Goal: Information Seeking & Learning: Learn about a topic

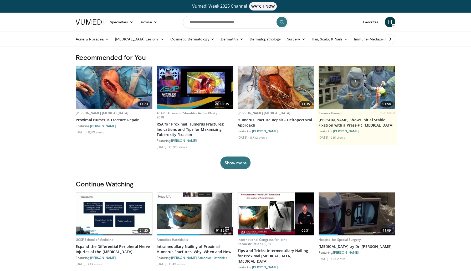
click at [386, 39] on button at bounding box center [390, 39] width 10 height 10
click at [390, 39] on icon at bounding box center [390, 39] width 5 height 5
click at [407, 39] on link "Business" at bounding box center [420, 39] width 27 height 11
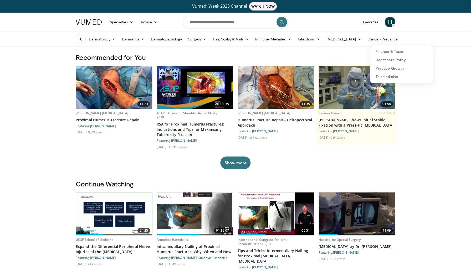
click at [79, 38] on icon at bounding box center [80, 39] width 5 height 5
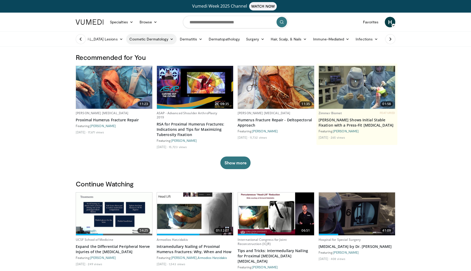
click at [144, 41] on link "Cosmetic Dermatology" at bounding box center [151, 39] width 50 height 11
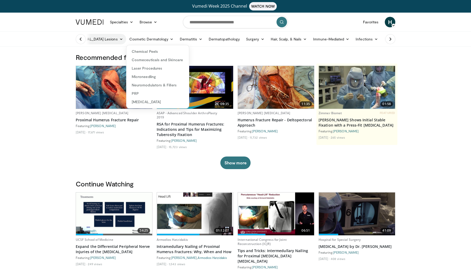
click at [97, 39] on link "Benign Lesions" at bounding box center [98, 39] width 55 height 11
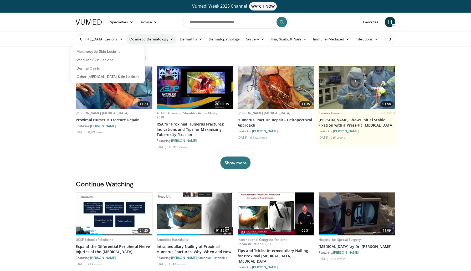
click at [126, 36] on link "Cosmetic Dermatology" at bounding box center [151, 39] width 50 height 11
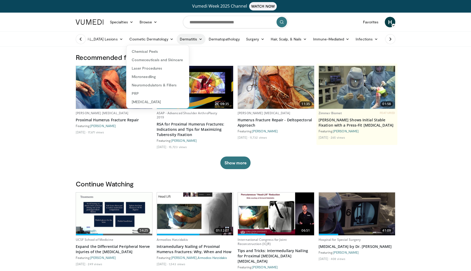
click at [177, 38] on link "Dermatitis" at bounding box center [191, 39] width 29 height 11
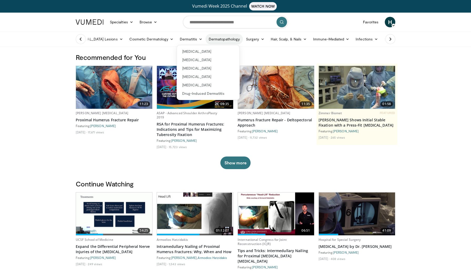
click at [208, 35] on link "Dermatopathology" at bounding box center [224, 39] width 37 height 11
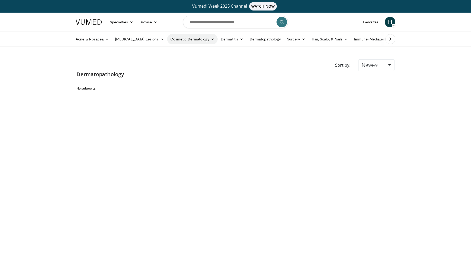
click at [180, 39] on link "Cosmetic Dermatology" at bounding box center [192, 39] width 50 height 11
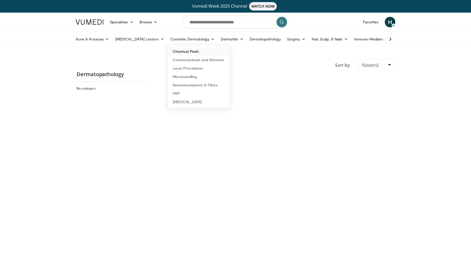
click at [172, 51] on link "Chemical Peels" at bounding box center [198, 51] width 63 height 8
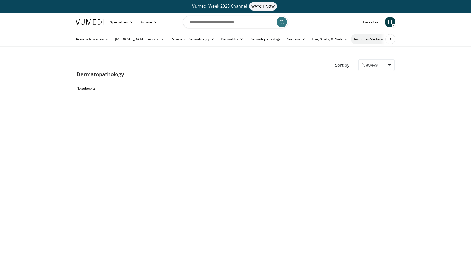
click at [351, 41] on link "Immune-Mediated" at bounding box center [372, 39] width 43 height 11
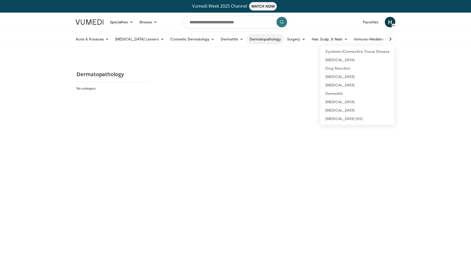
click at [252, 38] on link "Dermatopathology" at bounding box center [265, 39] width 37 height 11
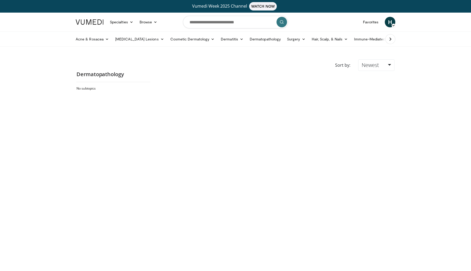
click at [387, 39] on button at bounding box center [390, 39] width 10 height 10
click at [364, 40] on link "Cancer/Precancer" at bounding box center [385, 39] width 43 height 11
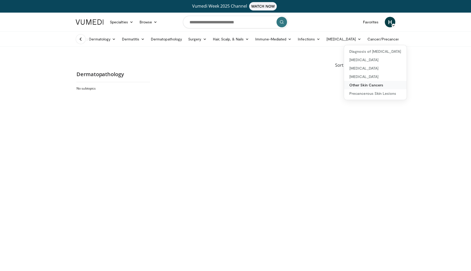
click at [344, 84] on link "Other Skin Cancers" at bounding box center [375, 85] width 63 height 8
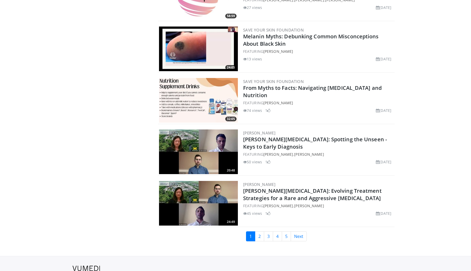
scroll to position [1154, 0]
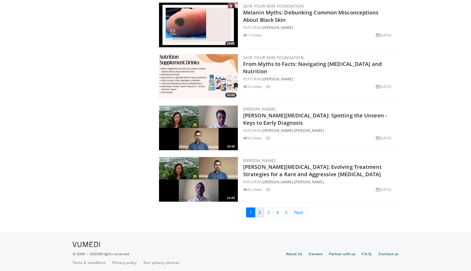
click at [259, 208] on link "2" at bounding box center [259, 213] width 9 height 10
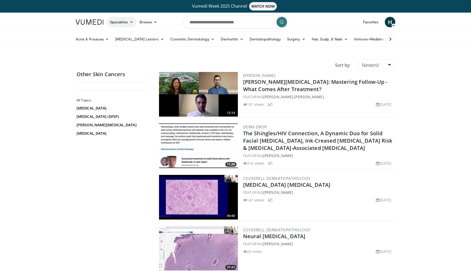
click at [124, 22] on link "Specialties" at bounding box center [122, 22] width 30 height 11
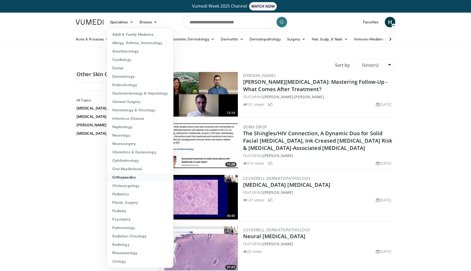
click at [134, 177] on link "Orthopaedics" at bounding box center [140, 177] width 66 height 8
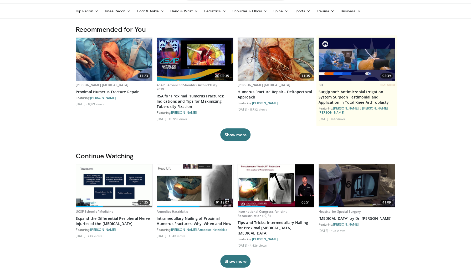
scroll to position [29, 0]
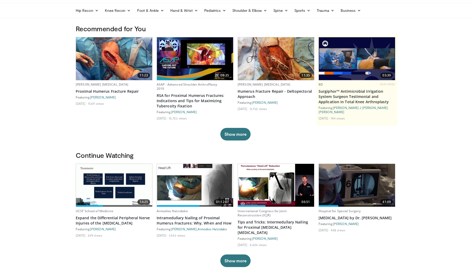
click at [111, 180] on img at bounding box center [114, 185] width 76 height 43
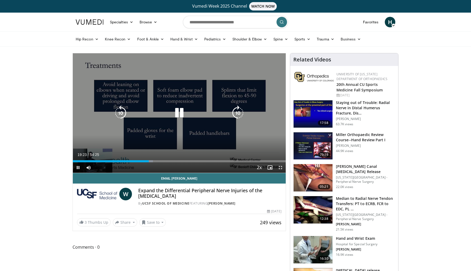
click at [177, 114] on icon "Video Player" at bounding box center [179, 113] width 15 height 15
click at [183, 114] on icon "Video Player" at bounding box center [179, 113] width 15 height 15
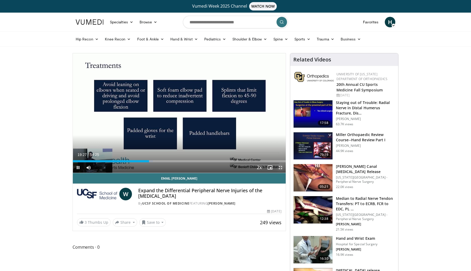
click at [278, 168] on span "Video Player" at bounding box center [280, 167] width 11 height 11
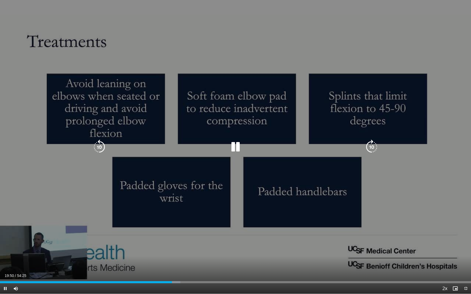
click at [232, 148] on icon "Video Player" at bounding box center [235, 147] width 15 height 15
click at [235, 146] on icon "Video Player" at bounding box center [235, 147] width 15 height 15
click at [235, 148] on icon "Video Player" at bounding box center [235, 147] width 15 height 15
click at [235, 147] on icon "Video Player" at bounding box center [235, 147] width 15 height 15
click at [107, 147] on div "Video Player" at bounding box center [235, 147] width 283 height 11
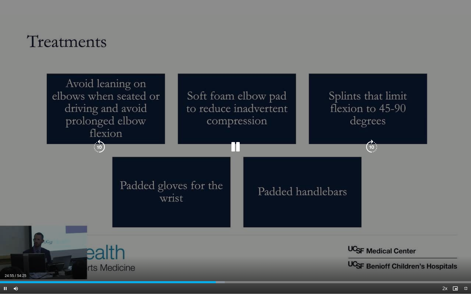
click at [101, 147] on icon "Video Player" at bounding box center [99, 147] width 15 height 15
click at [234, 145] on icon "Video Player" at bounding box center [235, 147] width 15 height 15
click at [101, 148] on icon "Video Player" at bounding box center [99, 147] width 15 height 15
click at [235, 147] on icon "Video Player" at bounding box center [235, 147] width 15 height 15
click at [231, 148] on icon "Video Player" at bounding box center [235, 147] width 15 height 15
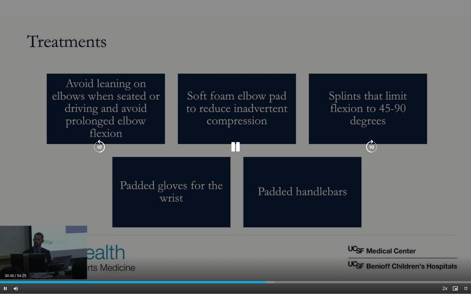
click at [232, 144] on icon "Video Player" at bounding box center [235, 147] width 15 height 15
click at [234, 147] on icon "Video Player" at bounding box center [235, 147] width 15 height 15
click at [231, 151] on icon "Video Player" at bounding box center [235, 147] width 15 height 15
click at [370, 147] on icon "Video Player" at bounding box center [371, 147] width 15 height 15
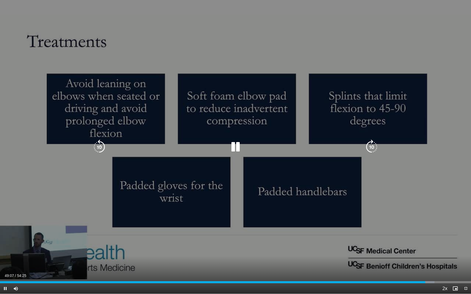
click at [366, 148] on icon "Video Player" at bounding box center [371, 147] width 15 height 15
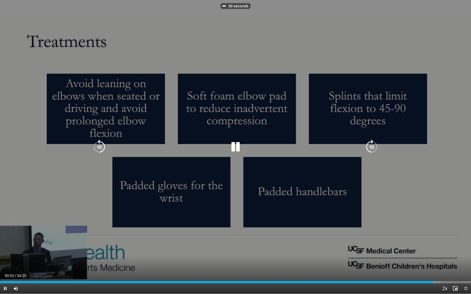
click at [366, 148] on icon "Video Player" at bounding box center [371, 147] width 15 height 15
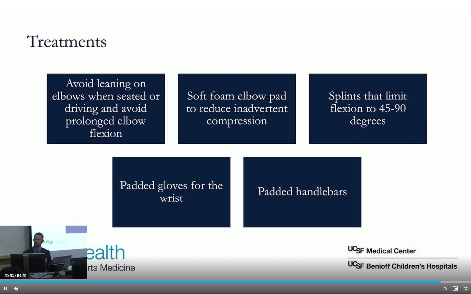
click at [466, 271] on span "Video Player" at bounding box center [465, 289] width 11 height 11
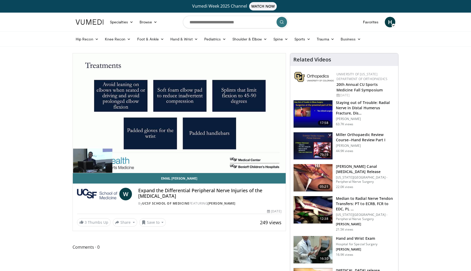
click at [346, 240] on h3 "Hand and Wrist Exam" at bounding box center [357, 238] width 42 height 5
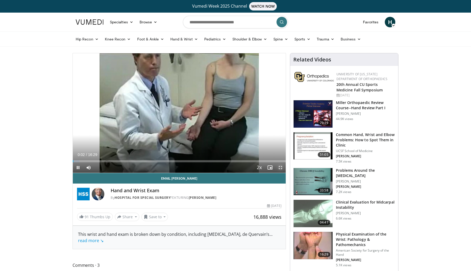
click at [279, 167] on span "Video Player" at bounding box center [280, 167] width 11 height 11
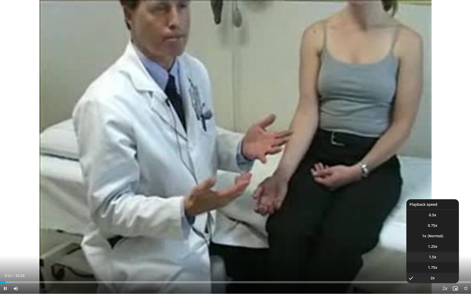
click at [431, 256] on span "1.5x" at bounding box center [432, 257] width 7 height 5
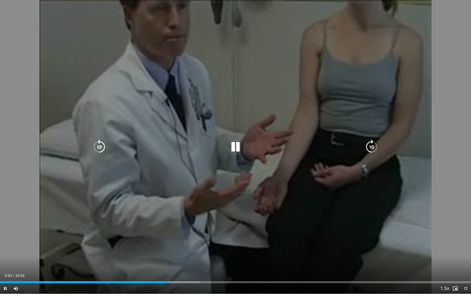
click at [236, 145] on icon "Video Player" at bounding box center [235, 147] width 15 height 15
click at [239, 137] on div "10 seconds Tap to unmute" at bounding box center [235, 147] width 471 height 294
click at [233, 146] on icon "Video Player" at bounding box center [235, 147] width 15 height 15
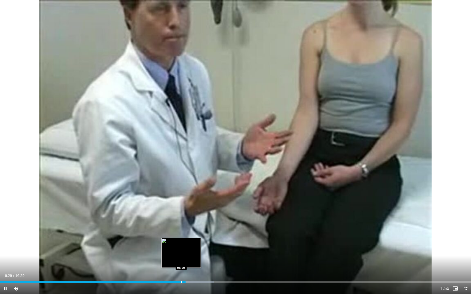
click at [181, 271] on div "Progress Bar" at bounding box center [181, 282] width 1 height 2
click at [176, 271] on div "Progress Bar" at bounding box center [176, 282] width 1 height 2
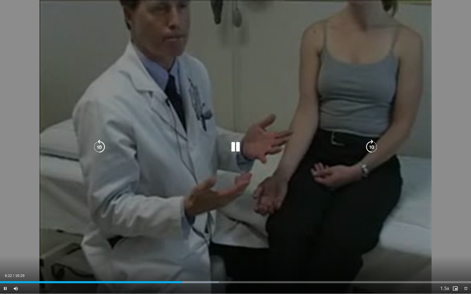
click at [238, 157] on div "10 seconds Tap to unmute" at bounding box center [235, 147] width 471 height 294
click at [234, 148] on icon "Video Player" at bounding box center [235, 147] width 15 height 15
click at [234, 149] on icon "Video Player" at bounding box center [235, 147] width 15 height 15
click at [228, 148] on icon "Video Player" at bounding box center [235, 147] width 15 height 15
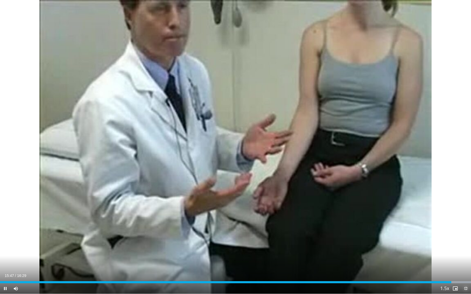
click at [467, 271] on span "Video Player" at bounding box center [465, 289] width 11 height 11
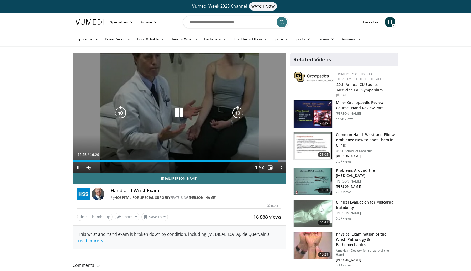
click at [187, 108] on div "Video Player" at bounding box center [179, 113] width 128 height 11
click at [179, 116] on icon "Video Player" at bounding box center [179, 113] width 15 height 15
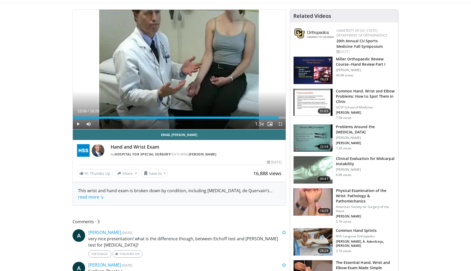
scroll to position [40, 0]
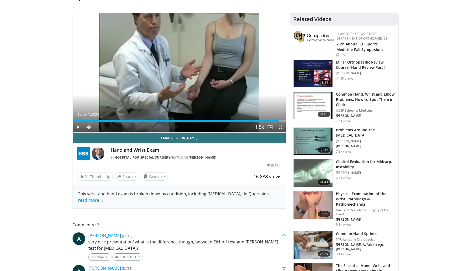
click at [350, 64] on h3 "Miller Orthopaedic Review Course--Hand Review Part I" at bounding box center [365, 65] width 59 height 11
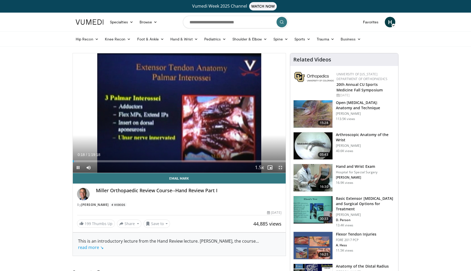
click at [280, 167] on span "Video Player" at bounding box center [280, 167] width 11 height 11
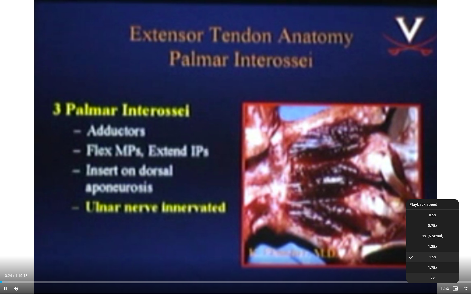
click at [439, 271] on li "2x" at bounding box center [432, 278] width 53 height 11
click at [438, 257] on li "1.5x" at bounding box center [432, 257] width 53 height 11
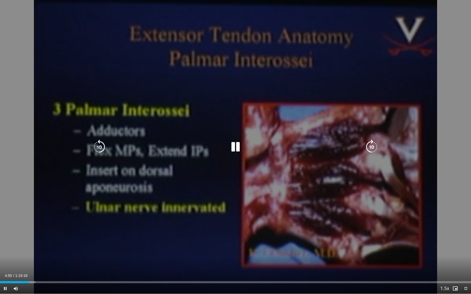
click at [233, 144] on icon "Video Player" at bounding box center [235, 147] width 15 height 15
click at [232, 148] on icon "Video Player" at bounding box center [235, 147] width 15 height 15
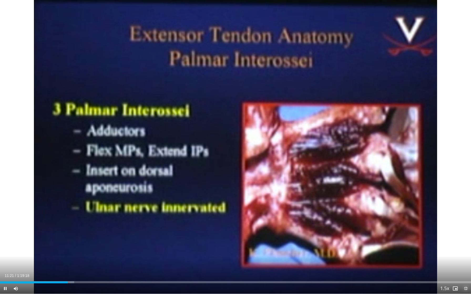
click at [467, 271] on span "Video Player" at bounding box center [465, 289] width 11 height 11
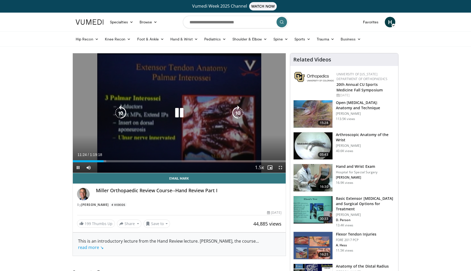
click at [181, 112] on icon "Video Player" at bounding box center [179, 113] width 15 height 15
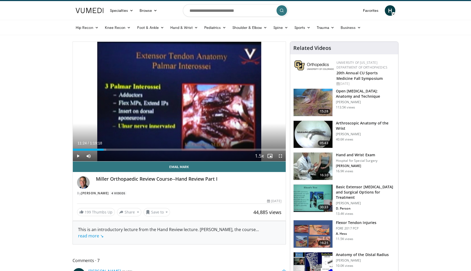
scroll to position [14, 0]
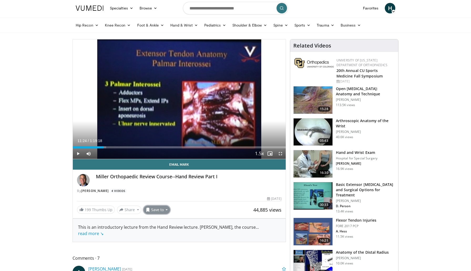
click at [155, 208] on button "Save to" at bounding box center [157, 210] width 27 height 8
click at [161, 223] on span "Add to Favorites" at bounding box center [166, 221] width 32 height 6
click at [391, 7] on span "H" at bounding box center [390, 8] width 11 height 11
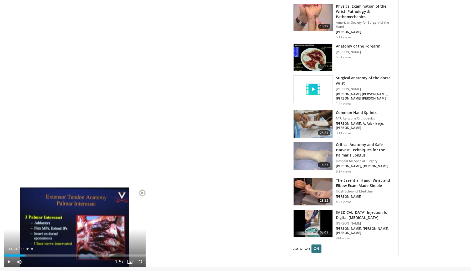
scroll to position [520, 0]
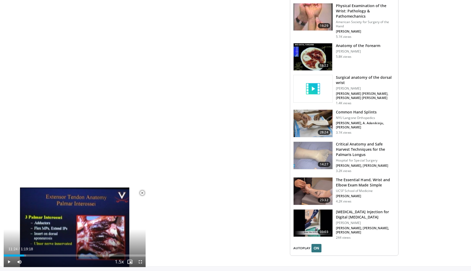
click at [342, 183] on h3 "The Essential Hand, Wrist and Elbow Exam Made Simple" at bounding box center [365, 182] width 59 height 11
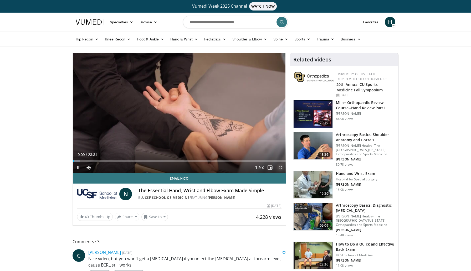
click at [280, 169] on span "Video Player" at bounding box center [280, 167] width 11 height 11
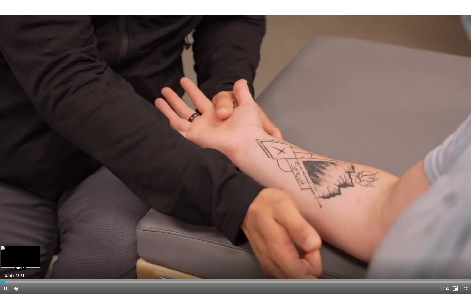
click at [13, 271] on div "Progress Bar" at bounding box center [13, 282] width 1 height 2
click at [11, 271] on div "Progress Bar" at bounding box center [11, 282] width 1 height 2
click at [9, 271] on div "Progress Bar" at bounding box center [9, 282] width 1 height 2
click at [6, 271] on div "Loaded : 7.02% 00:18 00:19" at bounding box center [235, 282] width 471 height 2
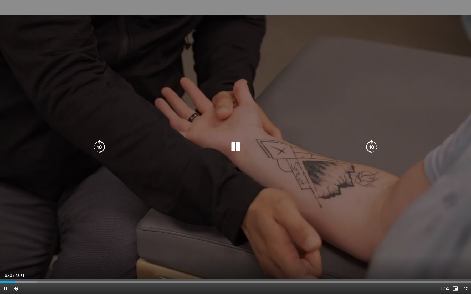
click at [237, 146] on icon "Video Player" at bounding box center [235, 147] width 15 height 15
click at [235, 143] on icon "Video Player" at bounding box center [235, 147] width 15 height 15
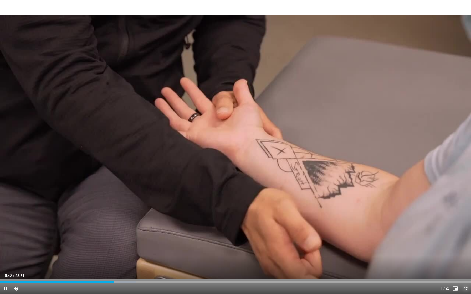
click at [464, 271] on span "Video Player" at bounding box center [465, 289] width 11 height 11
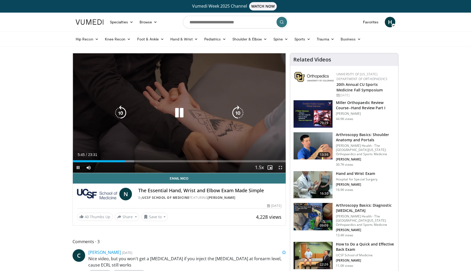
click at [182, 111] on icon "Video Player" at bounding box center [179, 113] width 15 height 15
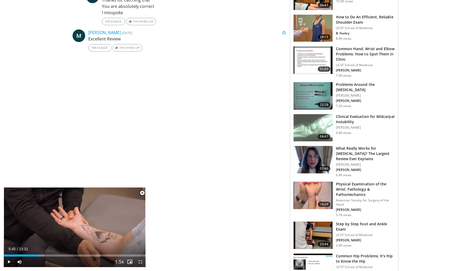
scroll to position [292, 0]
